Goal: Information Seeking & Learning: Learn about a topic

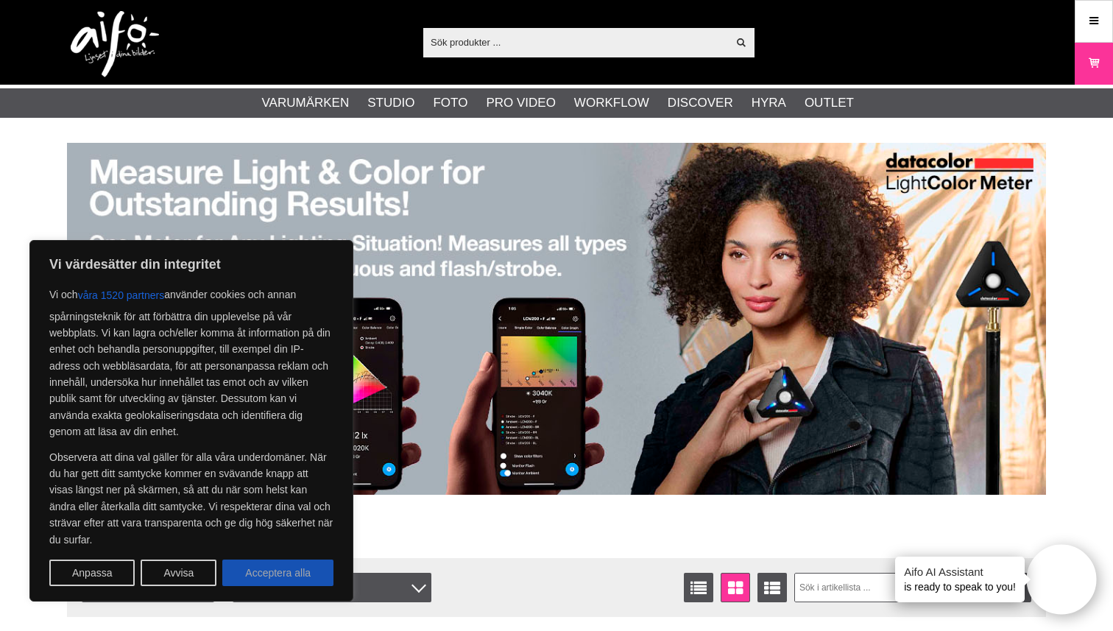
click at [291, 577] on button "Acceptera alla" at bounding box center [277, 573] width 111 height 27
checkbox input "true"
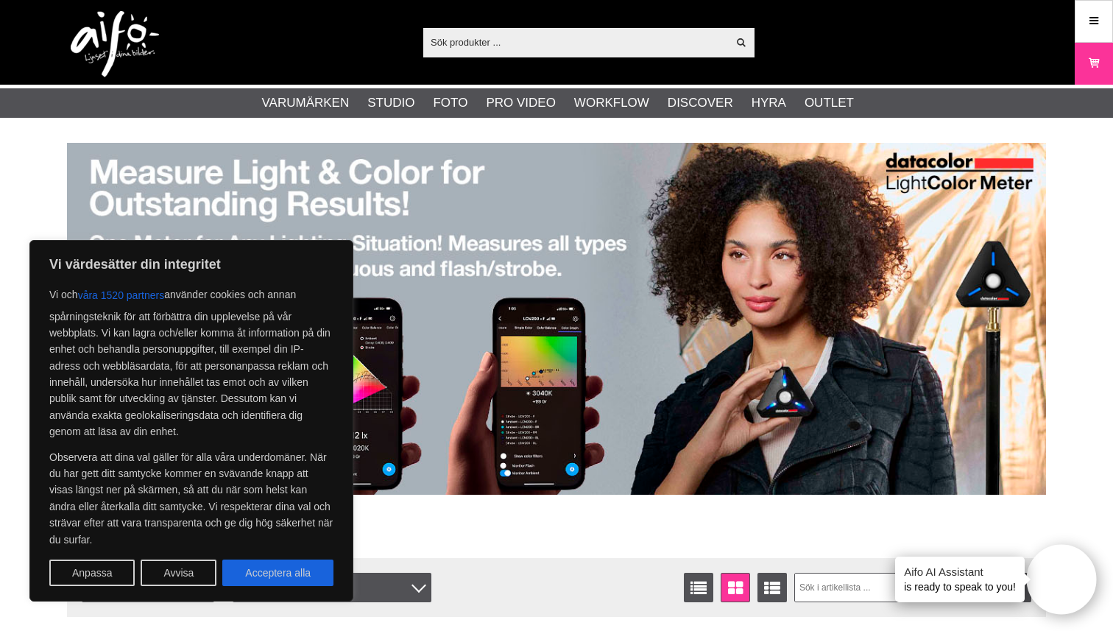
checkbox input "true"
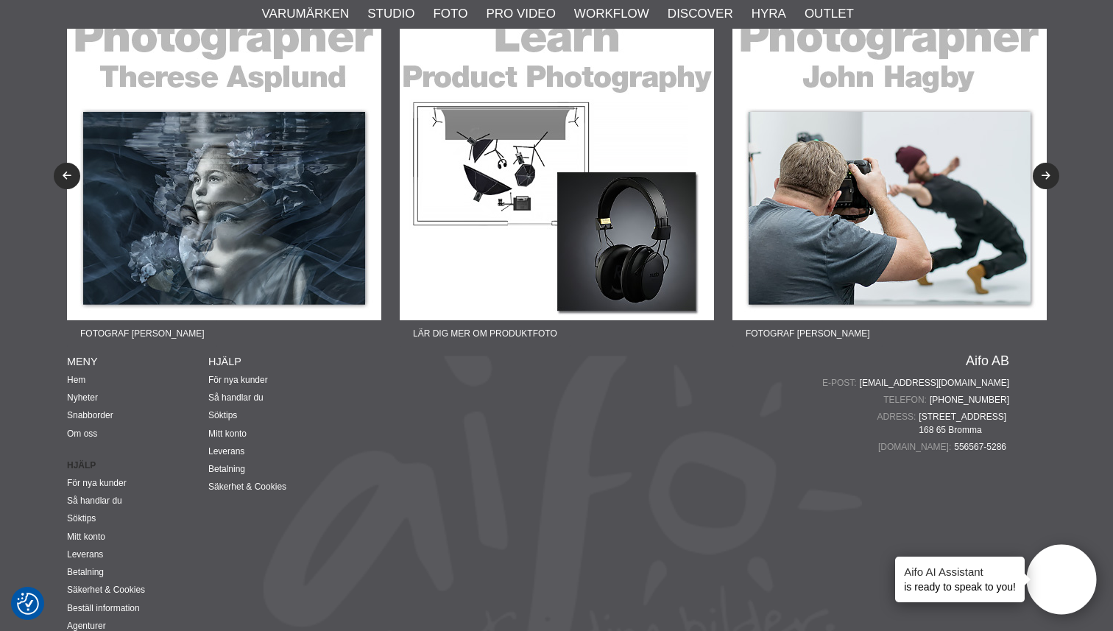
scroll to position [3521, 0]
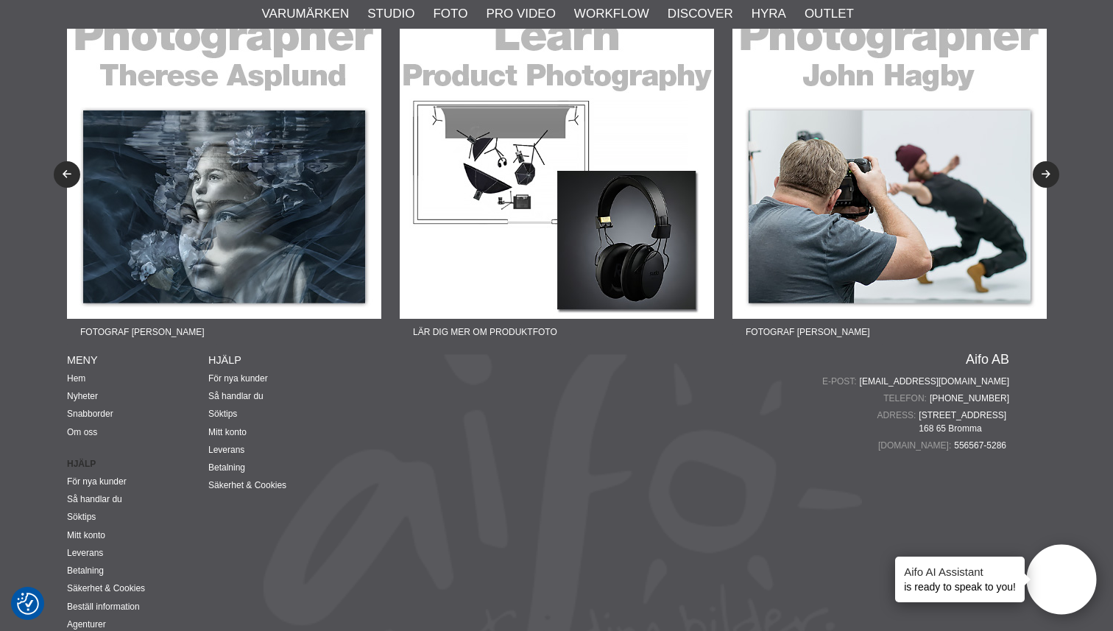
click at [492, 264] on img at bounding box center [557, 161] width 314 height 314
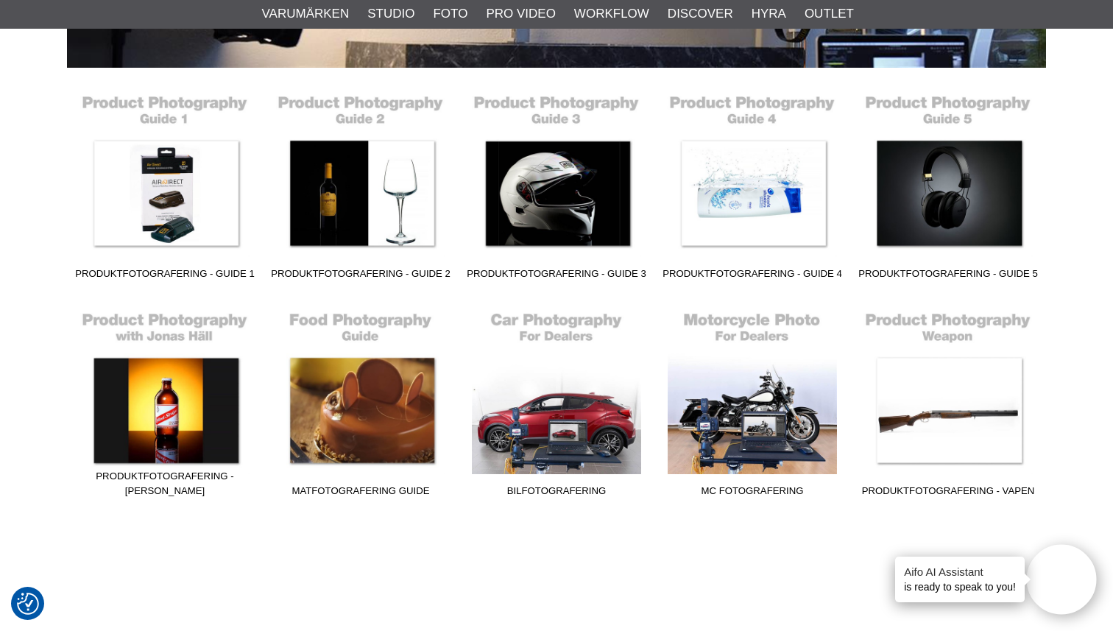
scroll to position [354, 0]
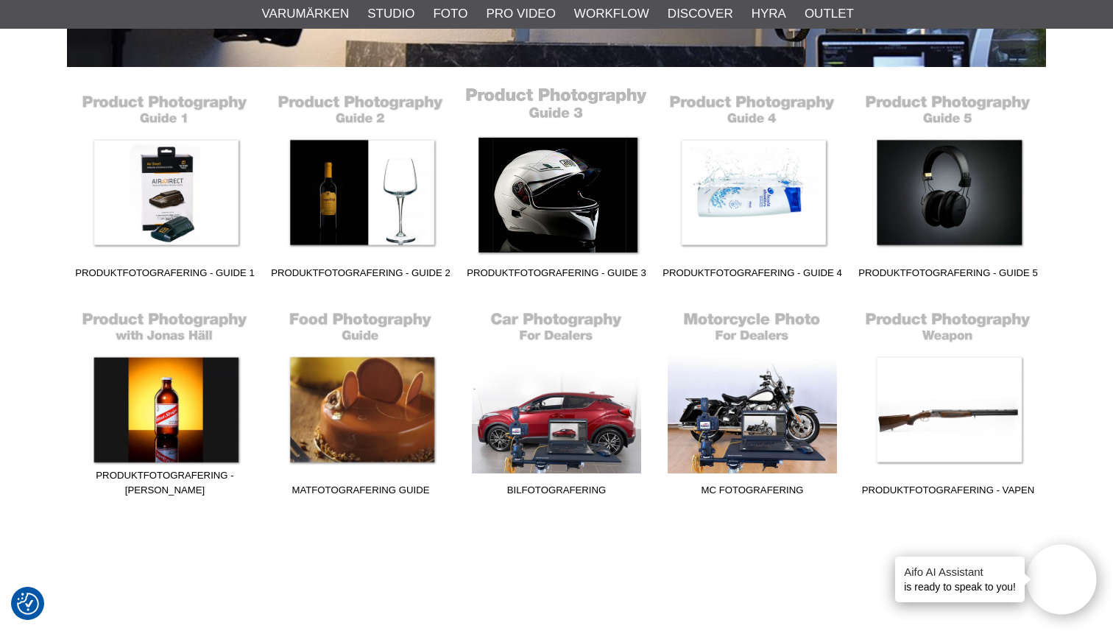
click at [565, 182] on link "Produktfotografering - Guide 3" at bounding box center [557, 186] width 196 height 199
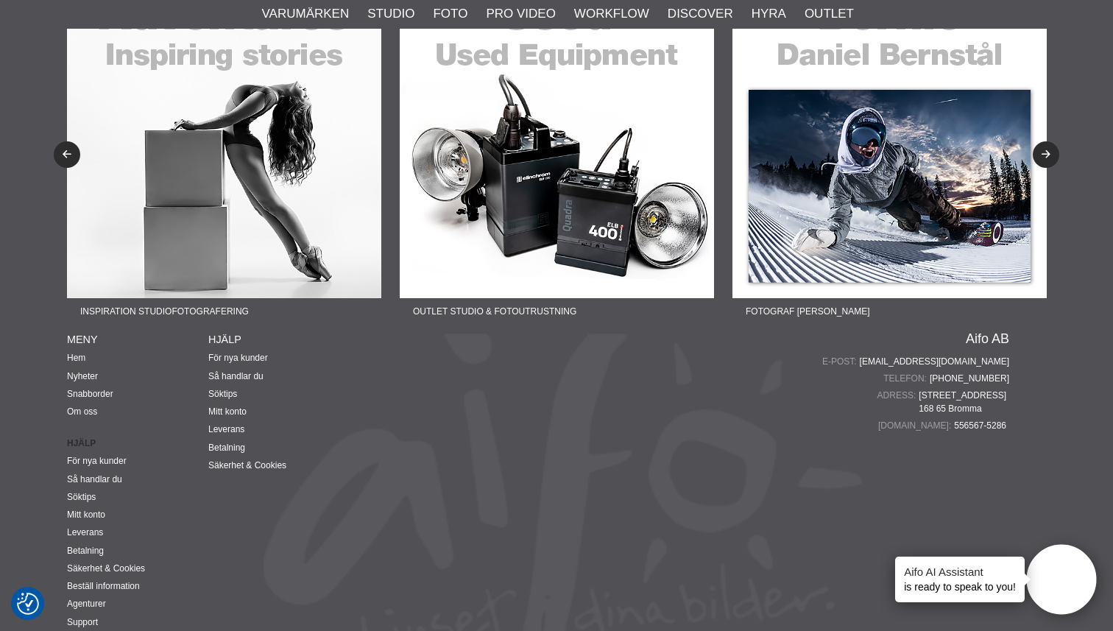
scroll to position [3962, 0]
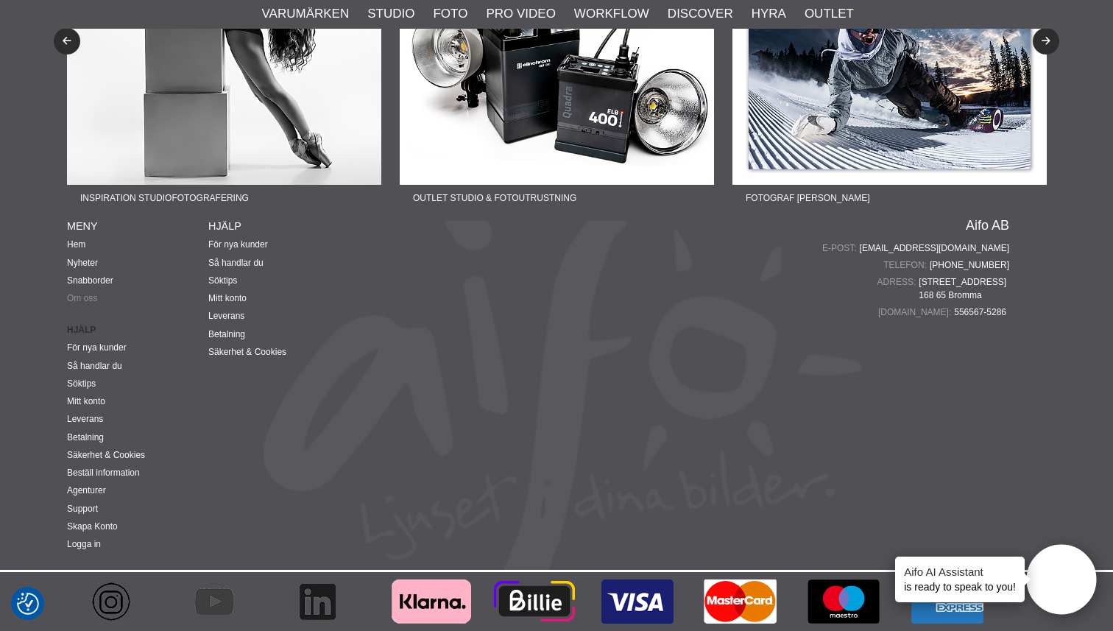
click at [76, 299] on link "Om oss" at bounding box center [82, 298] width 30 height 10
